Goal: Use online tool/utility: Utilize a website feature to perform a specific function

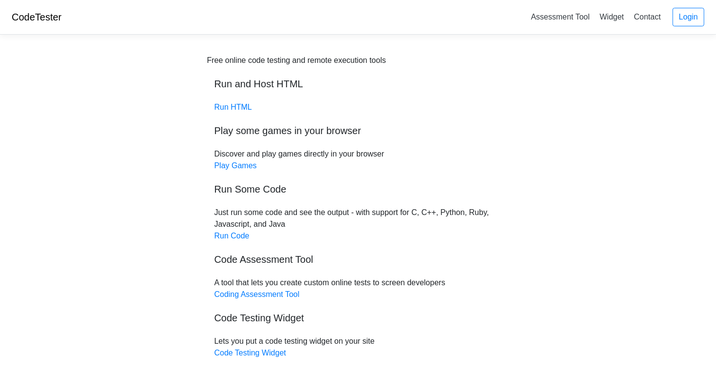
click at [234, 116] on div "Free online code testing and remote execution tools Run and Host HTML Run HTML …" at bounding box center [358, 207] width 302 height 304
click at [235, 109] on link "Run HTML" at bounding box center [233, 107] width 38 height 8
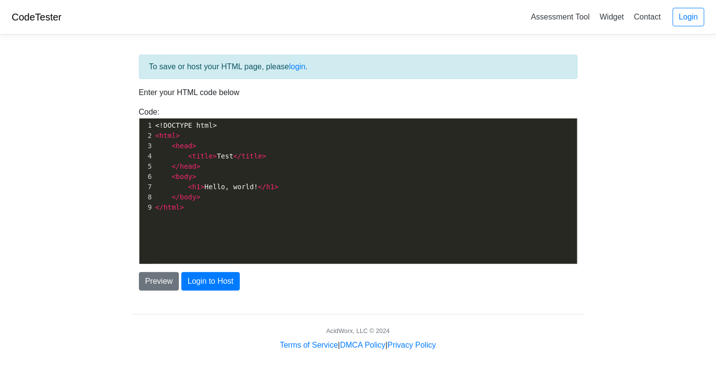
scroll to position [3, 0]
type textarea "<!DOCTYPE html> <html> <head> <title>Test</title> </head> <body> <h1>Hello, wor…"
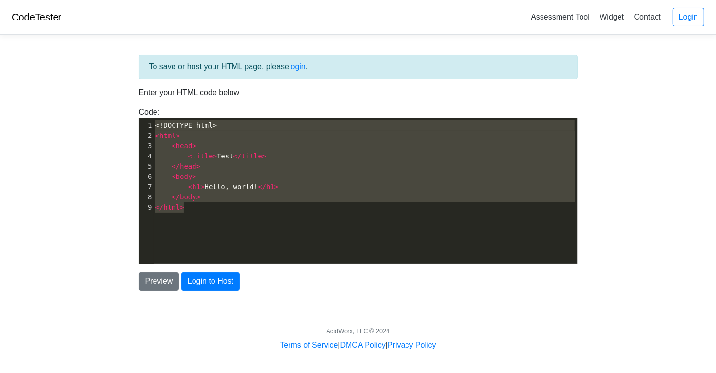
drag, startPoint x: 204, startPoint y: 204, endPoint x: 108, endPoint y: 93, distance: 146.5
click at [108, 93] on body "CodeTester Assessment Tool Widget Contact Login To save or host your HTML page,…" at bounding box center [358, 175] width 716 height 351
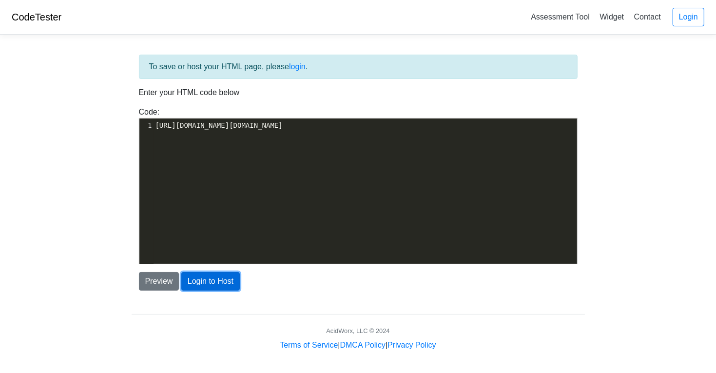
click at [213, 278] on button "Login to Host" at bounding box center [210, 281] width 58 height 19
click at [160, 280] on button "Preview" at bounding box center [159, 281] width 40 height 19
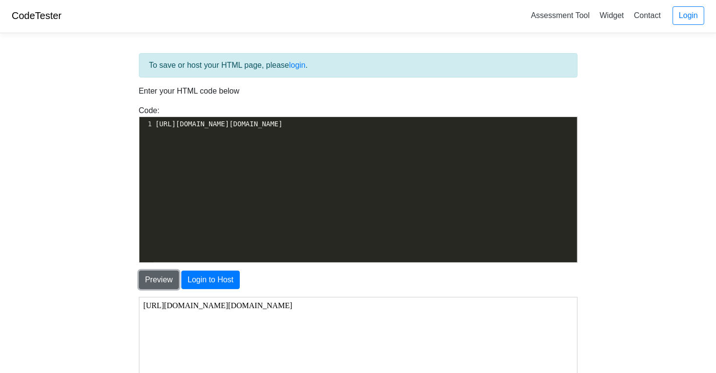
scroll to position [0, 0]
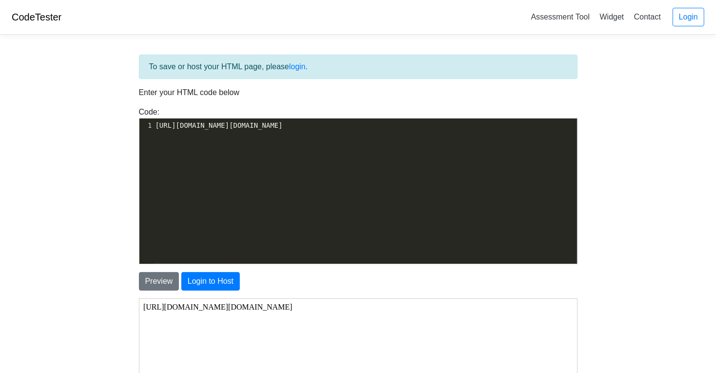
type textarea "[URL][DOMAIN_NAME][DOMAIN_NAME]"
drag, startPoint x: 287, startPoint y: 144, endPoint x: -23, endPoint y: 78, distance: 316.9
click at [0, 78] on html "CodeTester Assessment Tool Widget Contact Login To save or host your HTML page,…" at bounding box center [358, 290] width 716 height 581
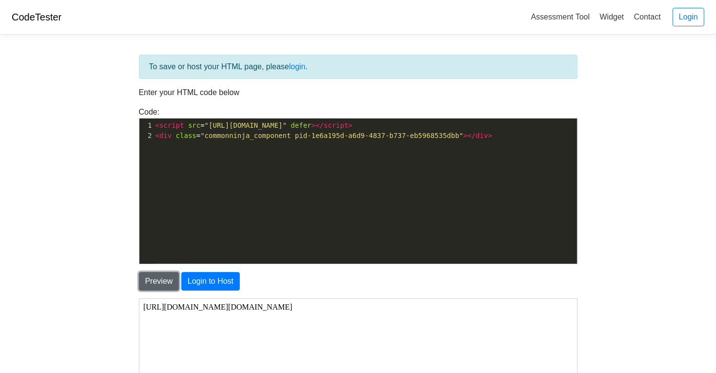
click at [149, 281] on button "Preview" at bounding box center [159, 281] width 40 height 19
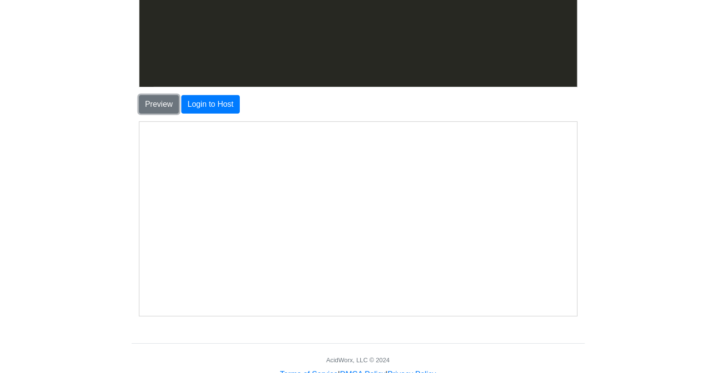
scroll to position [178, 0]
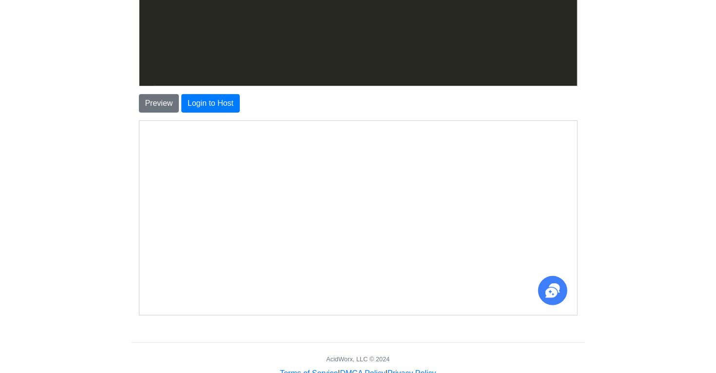
click at [549, 295] on icon at bounding box center [550, 292] width 12 height 10
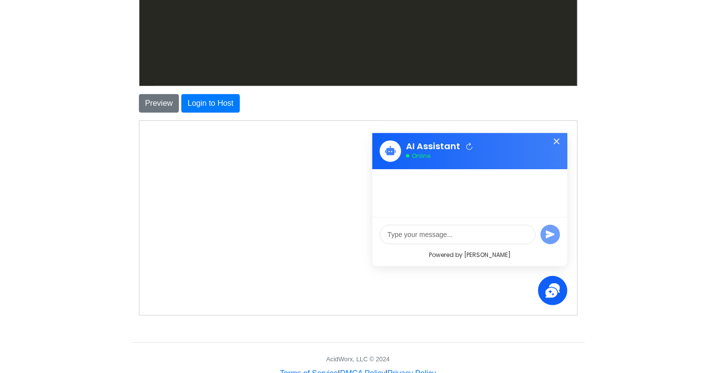
click at [474, 233] on input "text" at bounding box center [457, 233] width 156 height 19
type input "kiaq"
click at [540, 224] on button at bounding box center [549, 233] width 19 height 19
click at [556, 139] on icon at bounding box center [555, 140] width 11 height 11
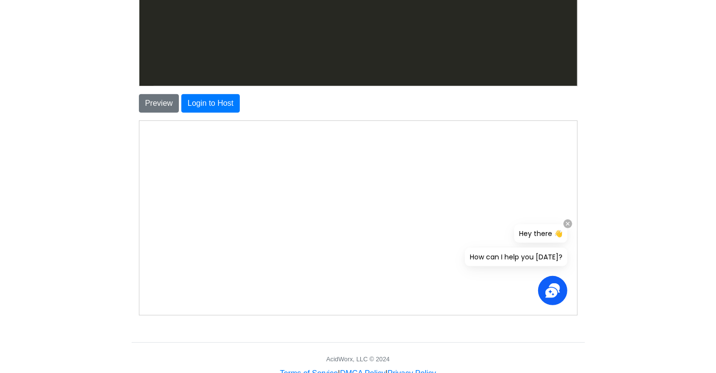
scroll to position [0, 0]
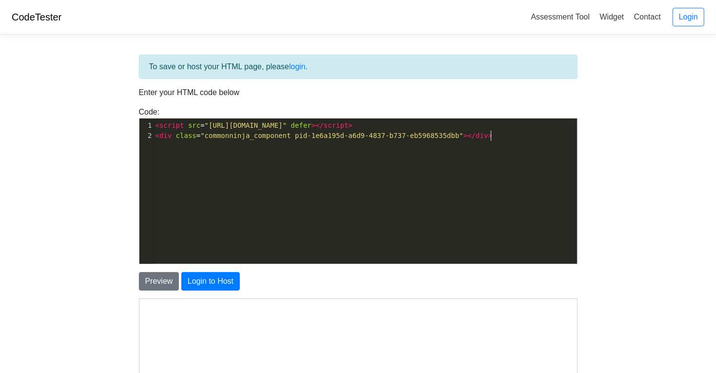
type textarea "<script src="[URL][DOMAIN_NAME]" defer></script> <div class="commonninja_compon…"
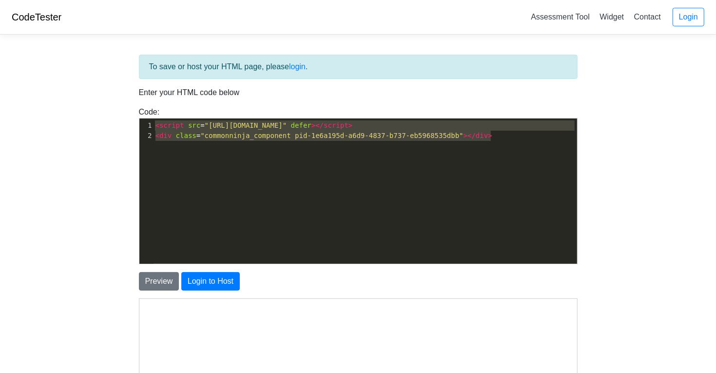
drag, startPoint x: 474, startPoint y: 155, endPoint x: -23, endPoint y: 80, distance: 503.3
click at [0, 80] on html "CodeTester Assessment Tool Widget Contact Login To save or host your HTML page,…" at bounding box center [358, 290] width 716 height 581
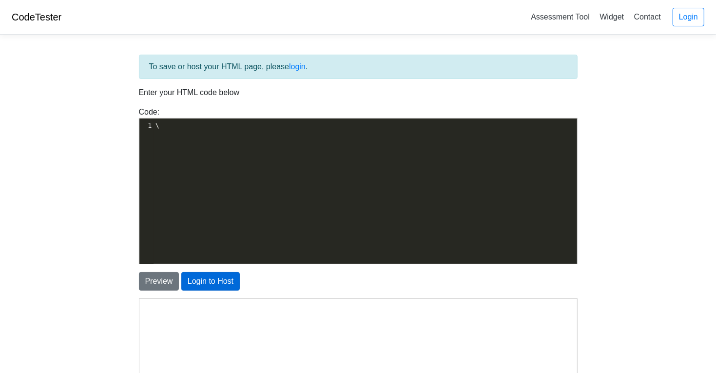
scroll to position [155, 0]
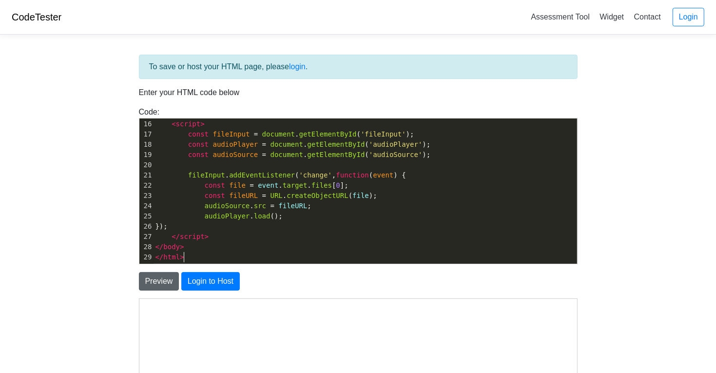
type textarea "\"
click at [165, 283] on button "Preview" at bounding box center [159, 281] width 40 height 19
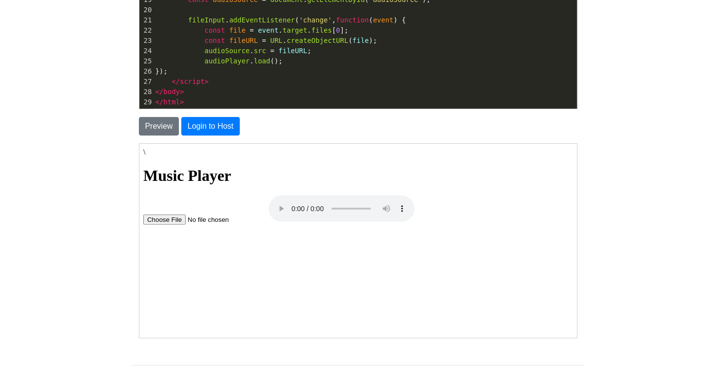
click at [177, 219] on input "file" at bounding box center [203, 218] width 123 height 10
click at [193, 127] on button "Login to Host" at bounding box center [210, 126] width 58 height 19
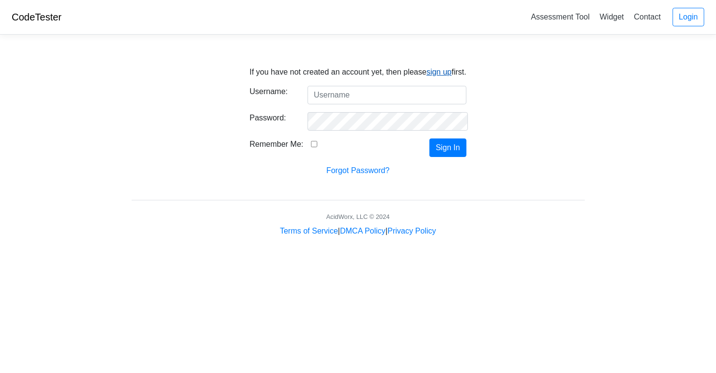
click at [439, 68] on link "sign up" at bounding box center [439, 72] width 25 height 8
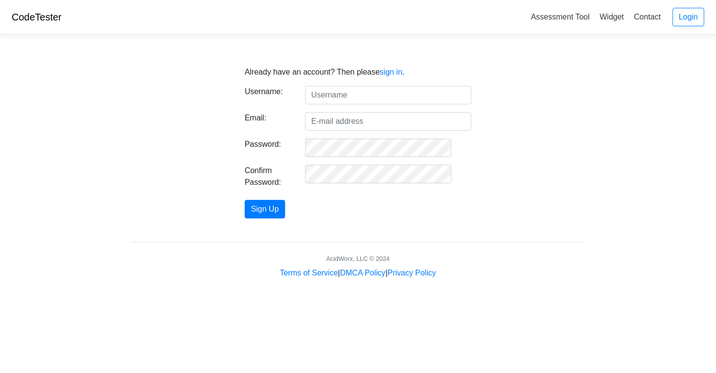
click at [331, 109] on form "Username: Email: Password: Confirm Password: Sign Up" at bounding box center [358, 152] width 227 height 133
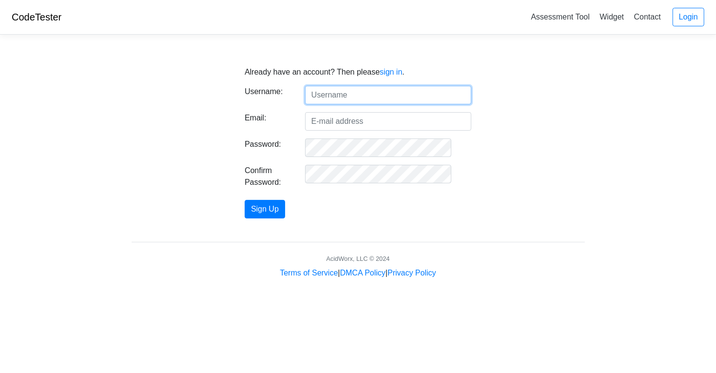
click at [338, 98] on input "text" at bounding box center [388, 95] width 166 height 19
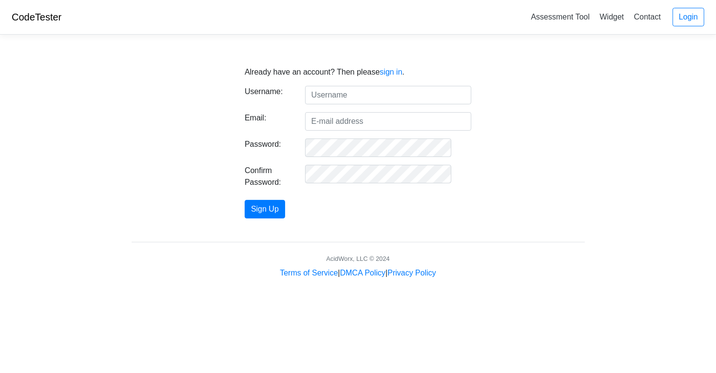
click at [329, 216] on form "Username: Email: Password: Confirm Password: Sign Up" at bounding box center [358, 152] width 227 height 133
